Goal: Find specific page/section: Find specific page/section

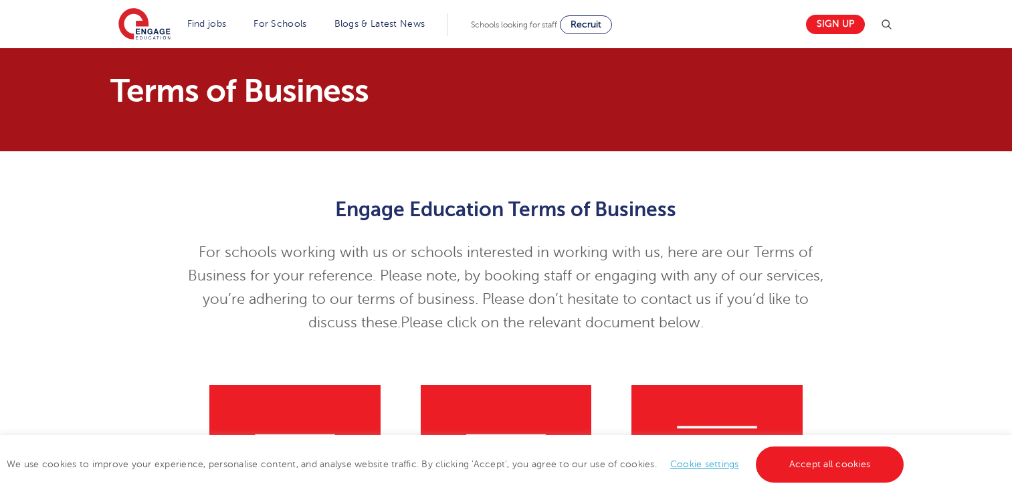
scroll to position [201, 0]
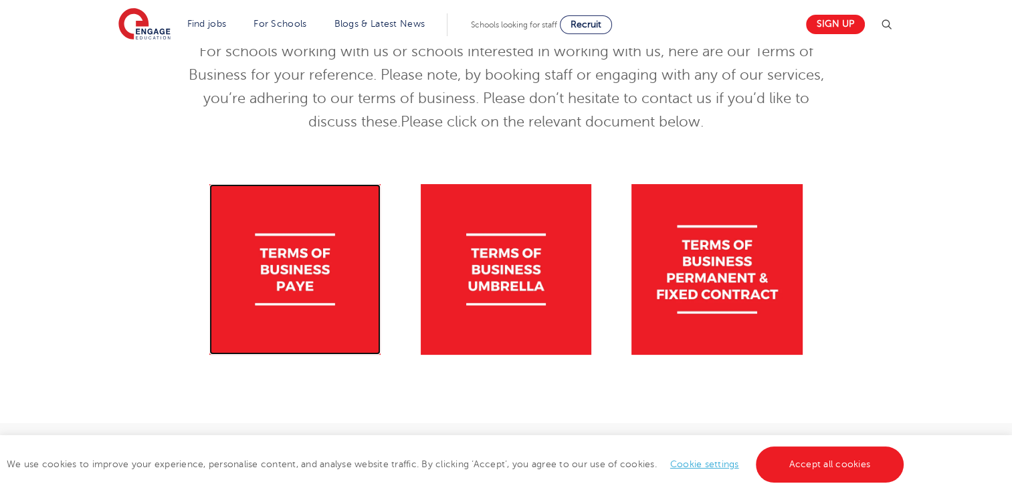
click at [304, 264] on img at bounding box center [294, 269] width 171 height 171
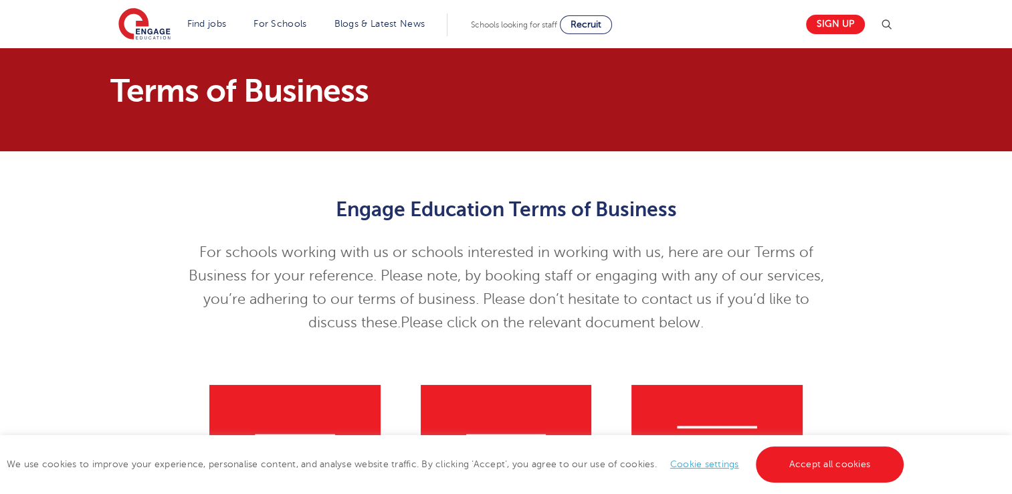
scroll to position [268, 0]
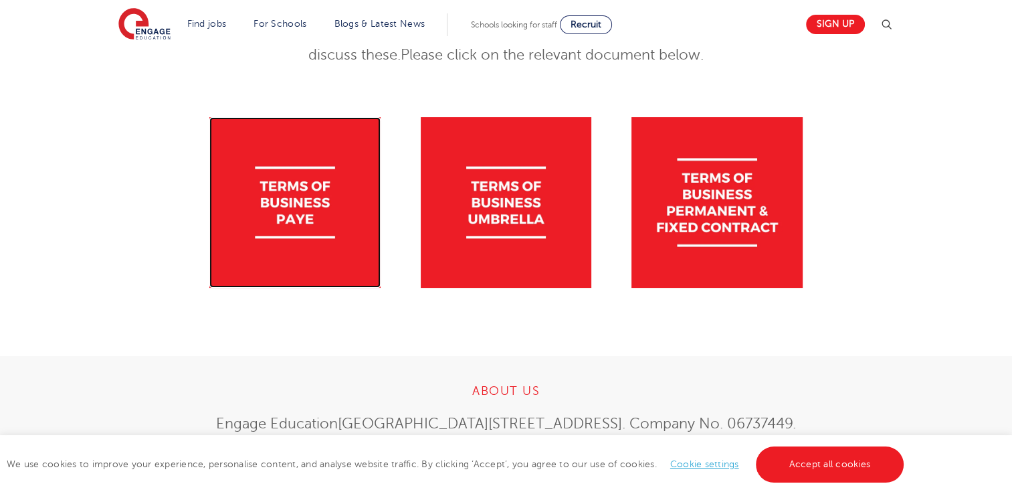
click at [289, 193] on img at bounding box center [294, 202] width 171 height 171
click at [304, 215] on img at bounding box center [294, 202] width 171 height 171
